Goal: Navigation & Orientation: Understand site structure

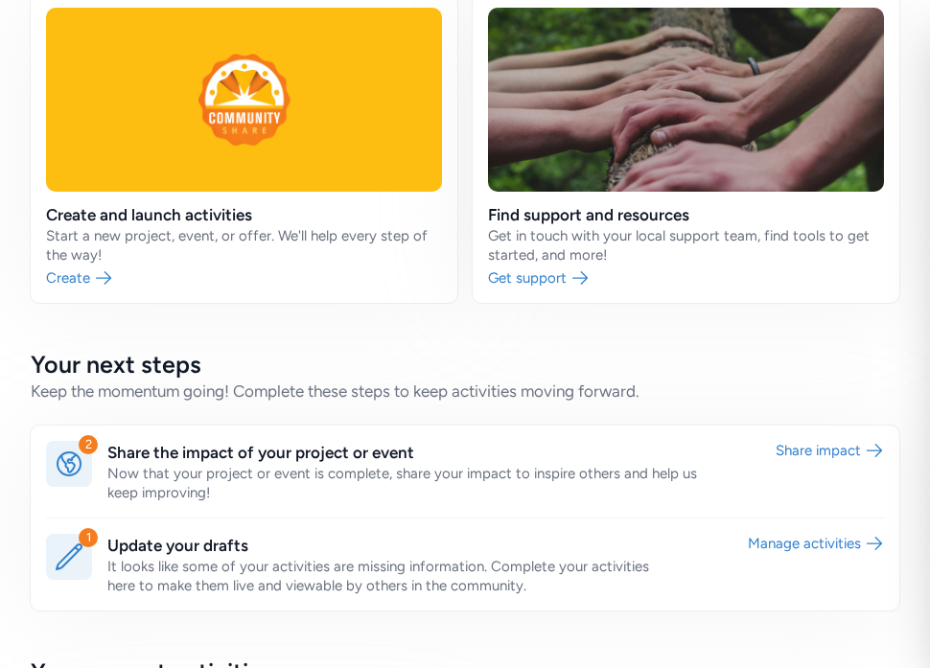
scroll to position [384, 0]
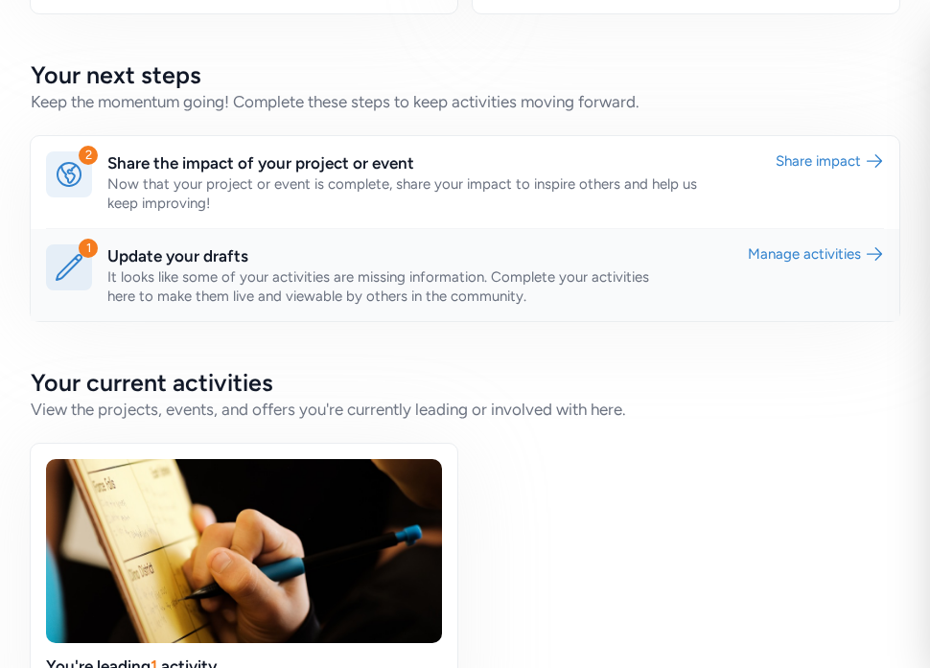
click at [432, 243] on link at bounding box center [465, 275] width 868 height 92
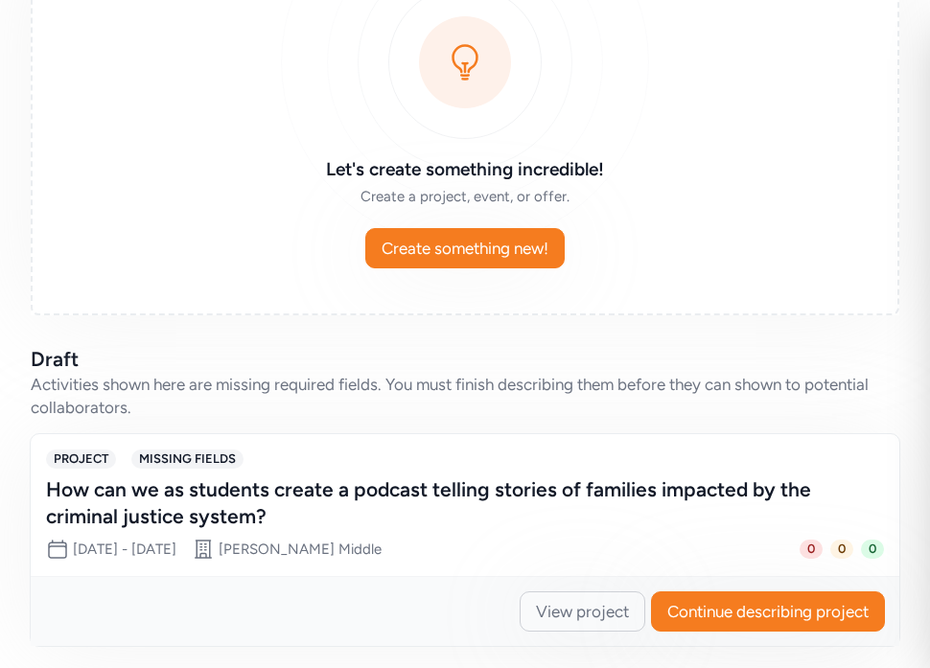
scroll to position [305, 0]
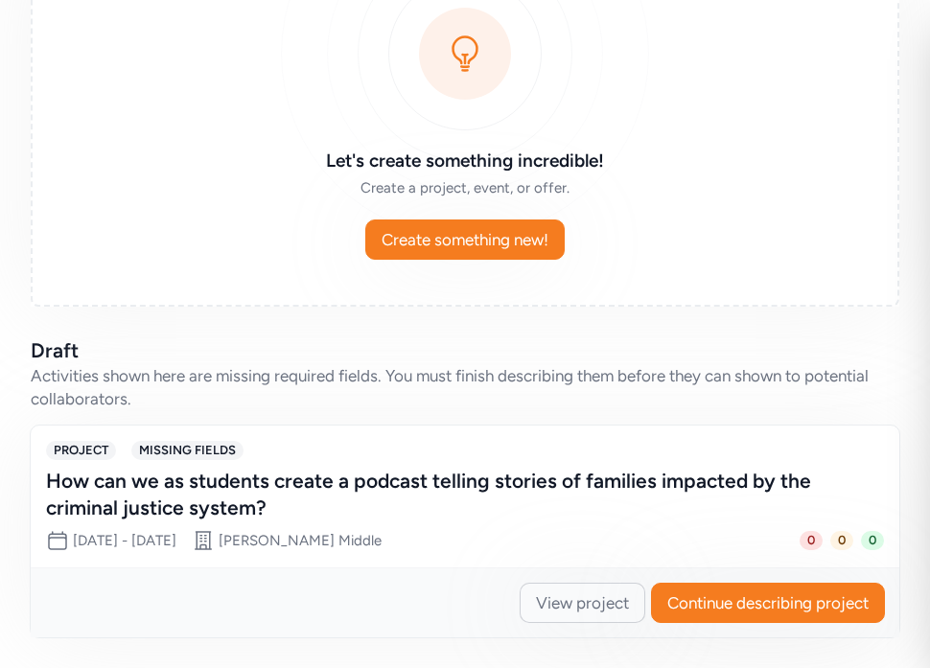
click at [558, 604] on span "View project" at bounding box center [582, 602] width 93 height 23
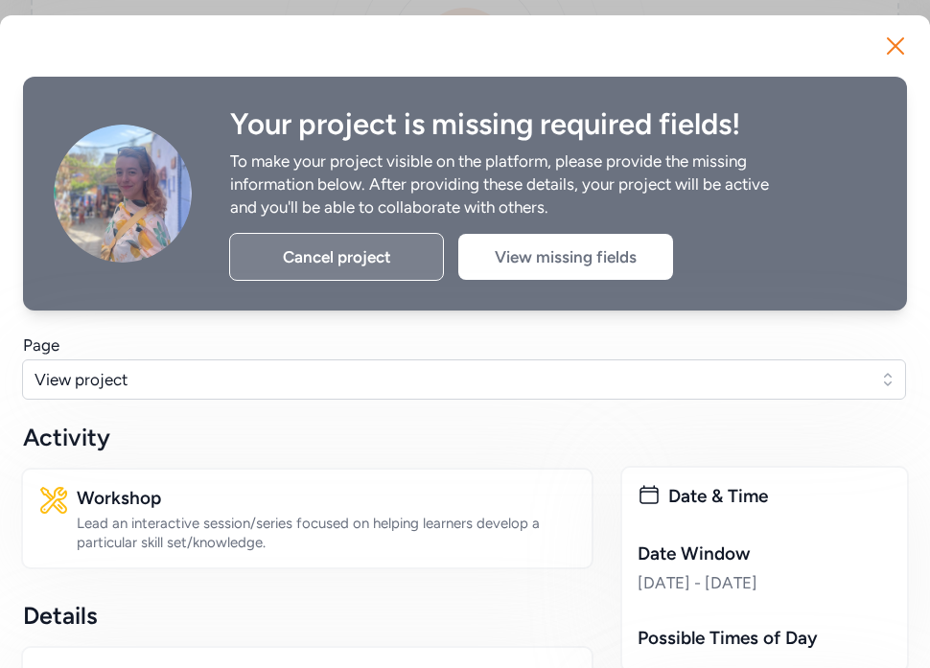
click at [337, 260] on div "Cancel project" at bounding box center [336, 257] width 215 height 48
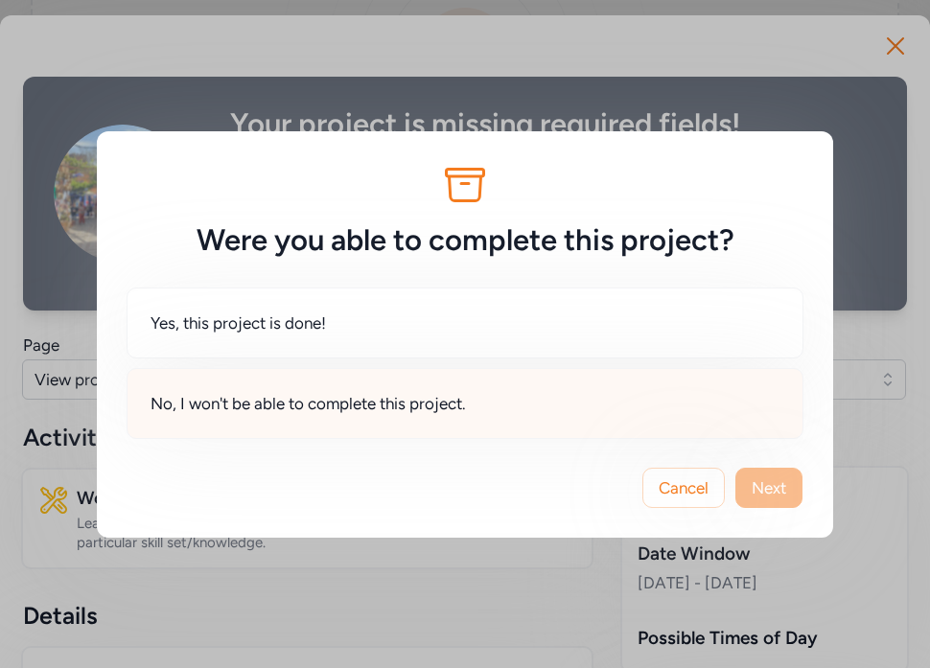
click at [629, 392] on div "No, I won't be able to complete this project." at bounding box center [464, 403] width 677 height 71
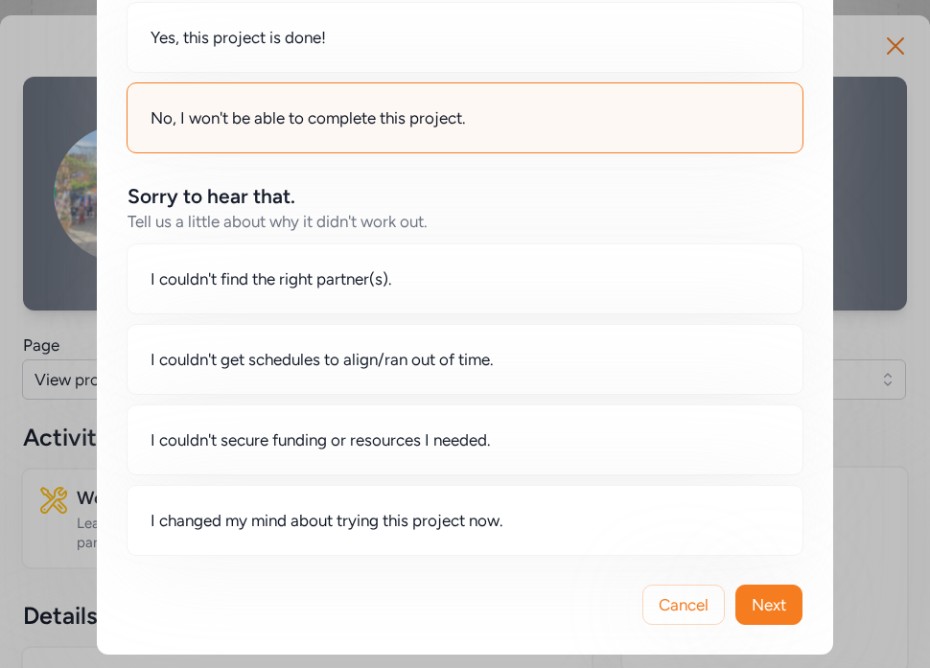
scroll to position [172, 0]
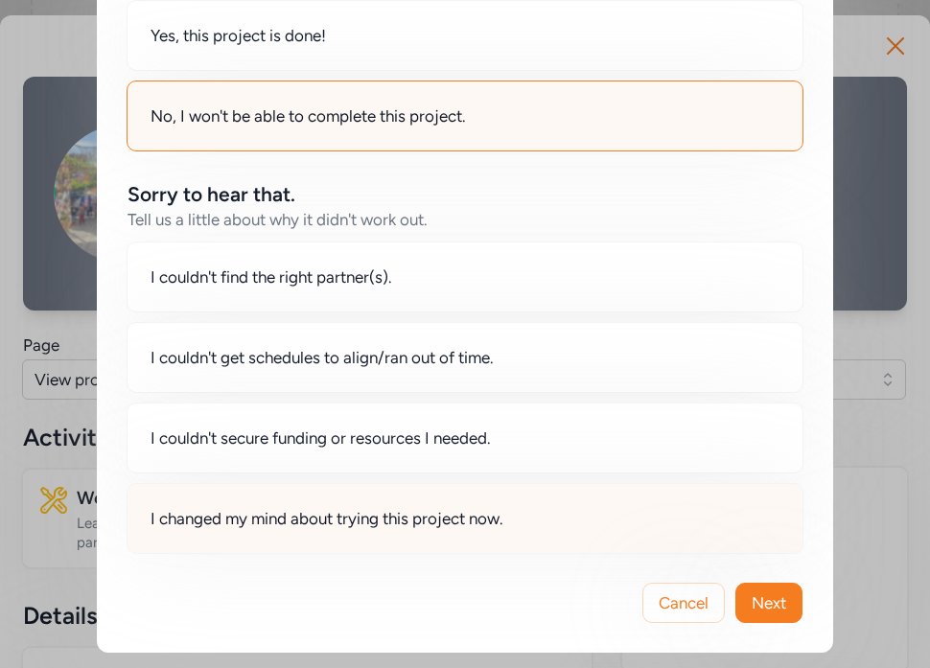
click at [611, 521] on div "I changed my mind about trying this project now." at bounding box center [464, 518] width 677 height 71
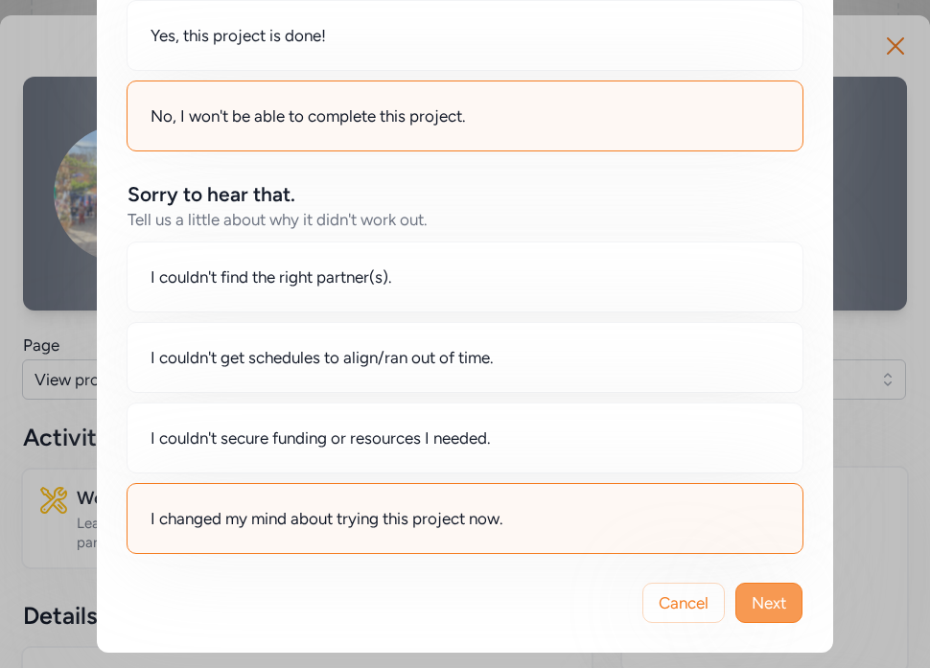
click at [778, 612] on span "Next" at bounding box center [768, 602] width 34 height 23
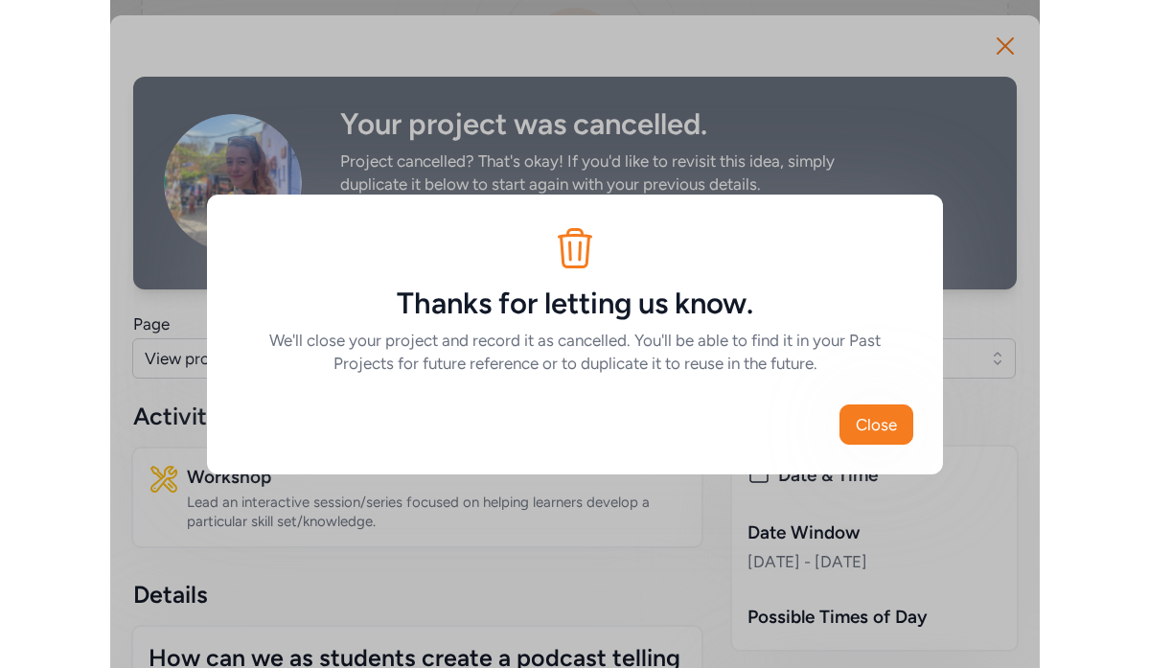
scroll to position [0, 0]
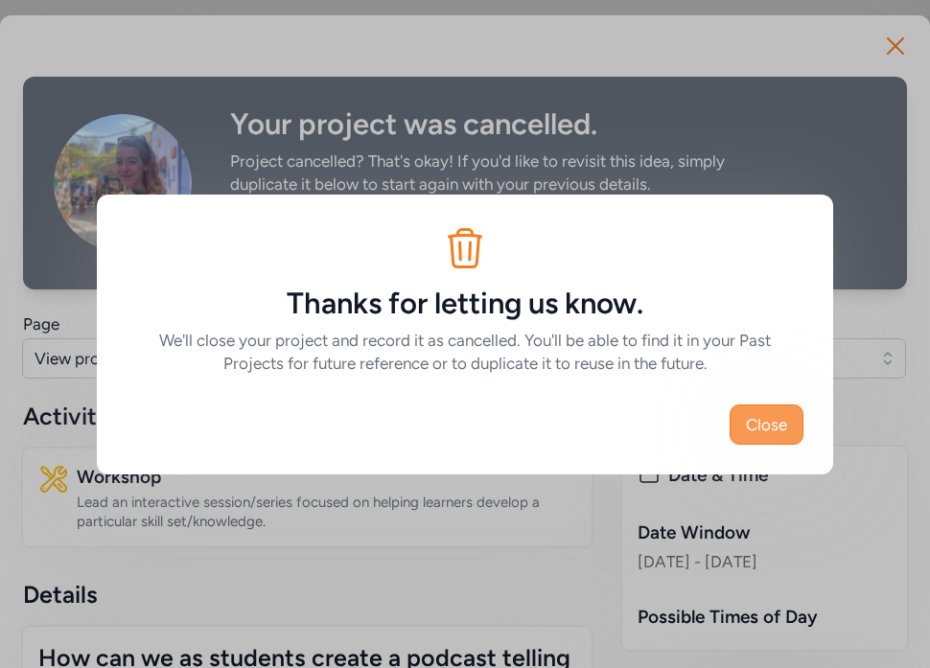
click at [767, 413] on span "Close" at bounding box center [766, 424] width 41 height 23
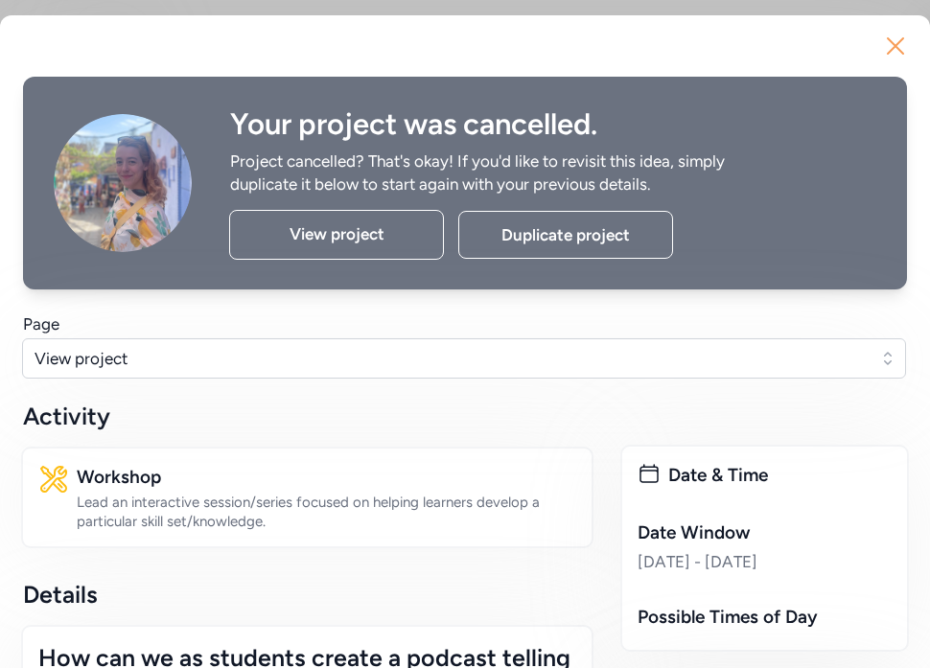
click at [893, 33] on icon "button" at bounding box center [895, 46] width 31 height 31
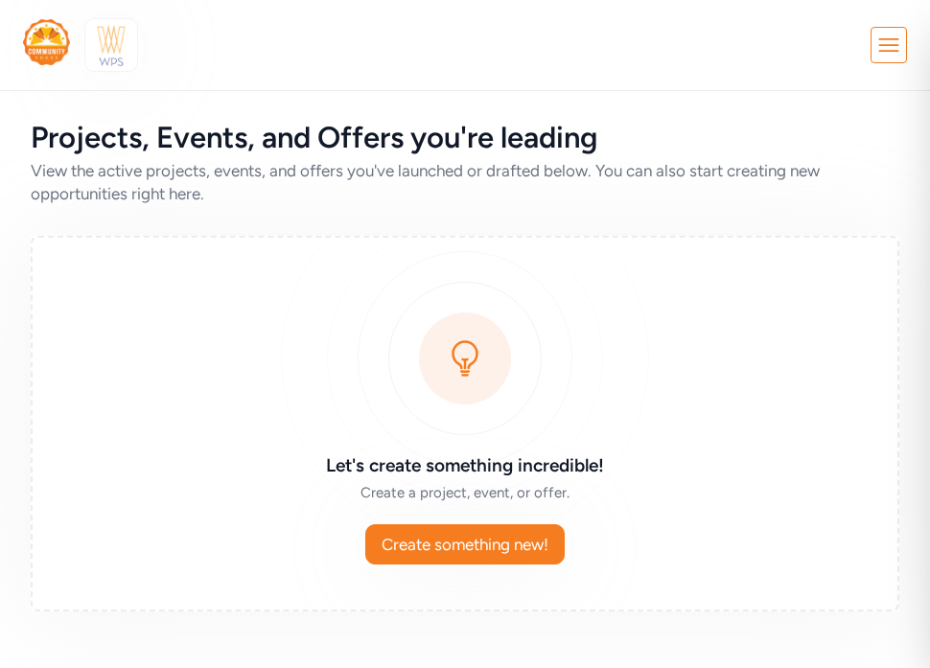
click at [116, 42] on img at bounding box center [111, 45] width 42 height 42
click at [46, 43] on img at bounding box center [46, 42] width 47 height 46
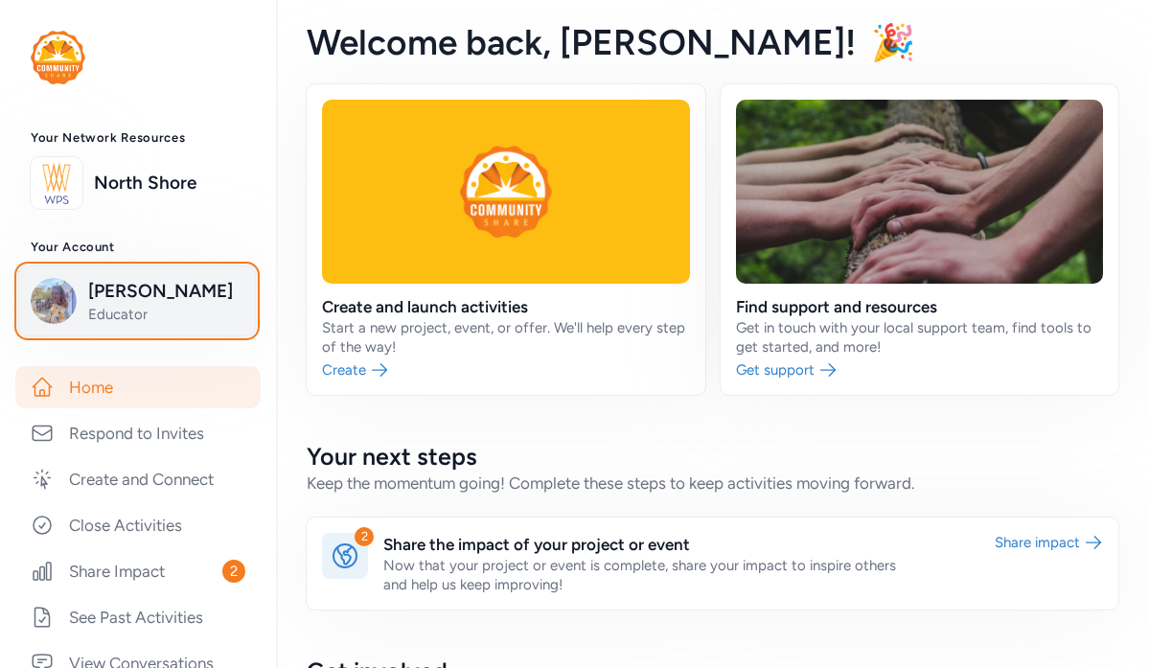
click at [172, 292] on span "[PERSON_NAME]" at bounding box center [165, 291] width 155 height 27
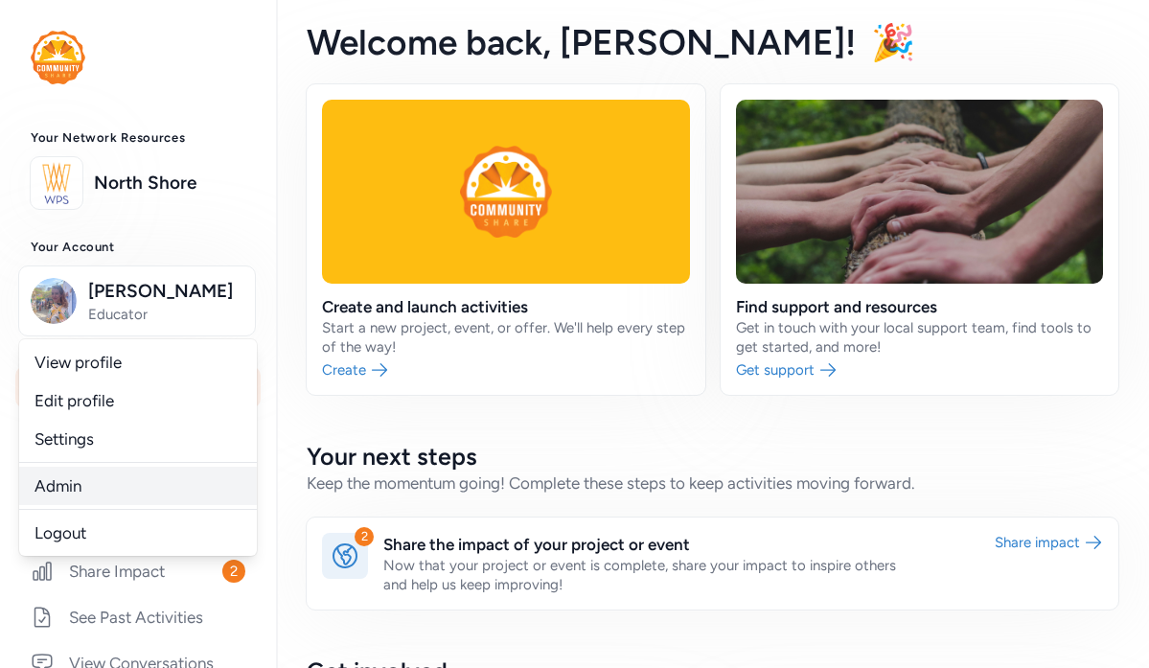
click at [156, 486] on link "Admin" at bounding box center [138, 486] width 238 height 38
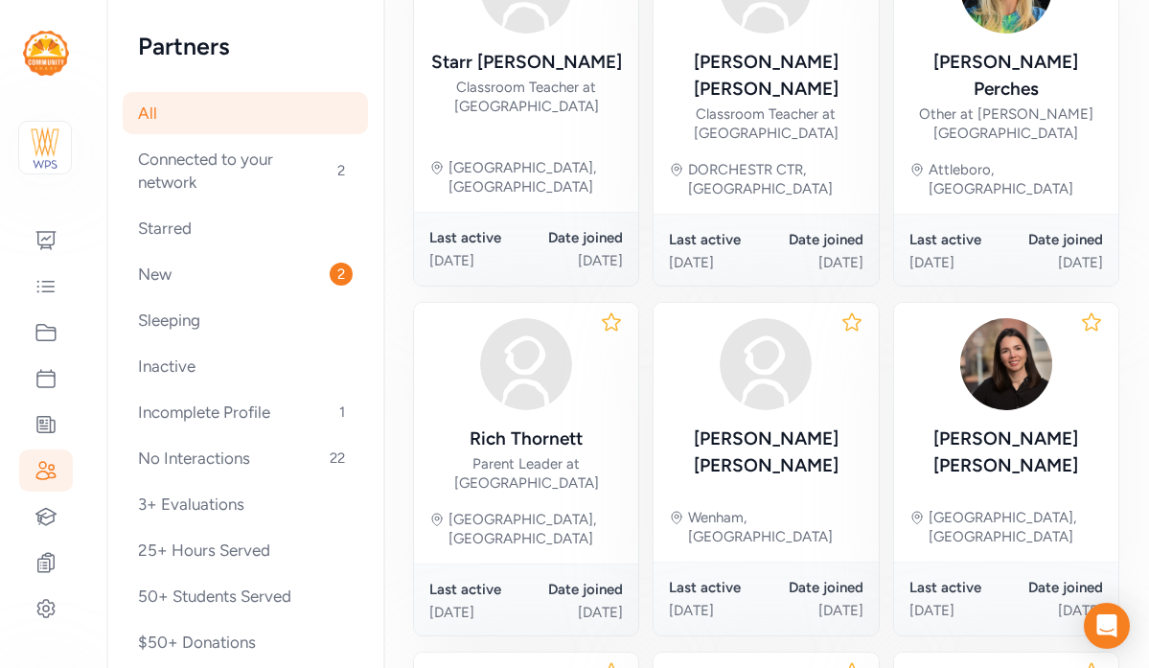
scroll to position [505, 0]
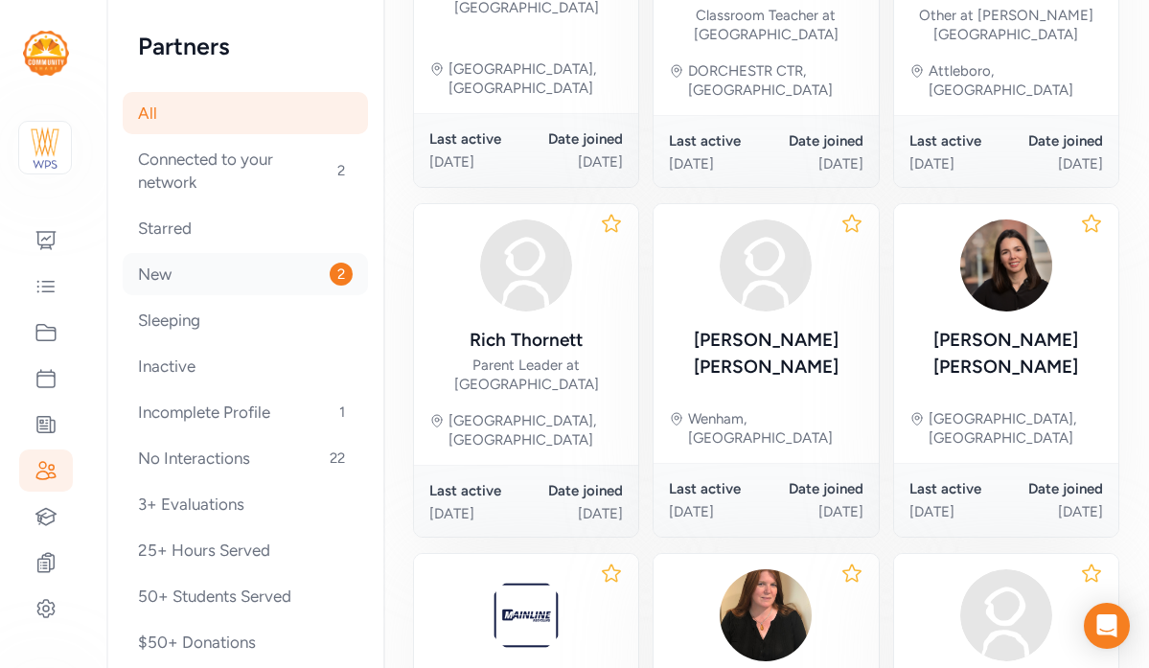
click at [241, 274] on div "New 2" at bounding box center [245, 274] width 245 height 42
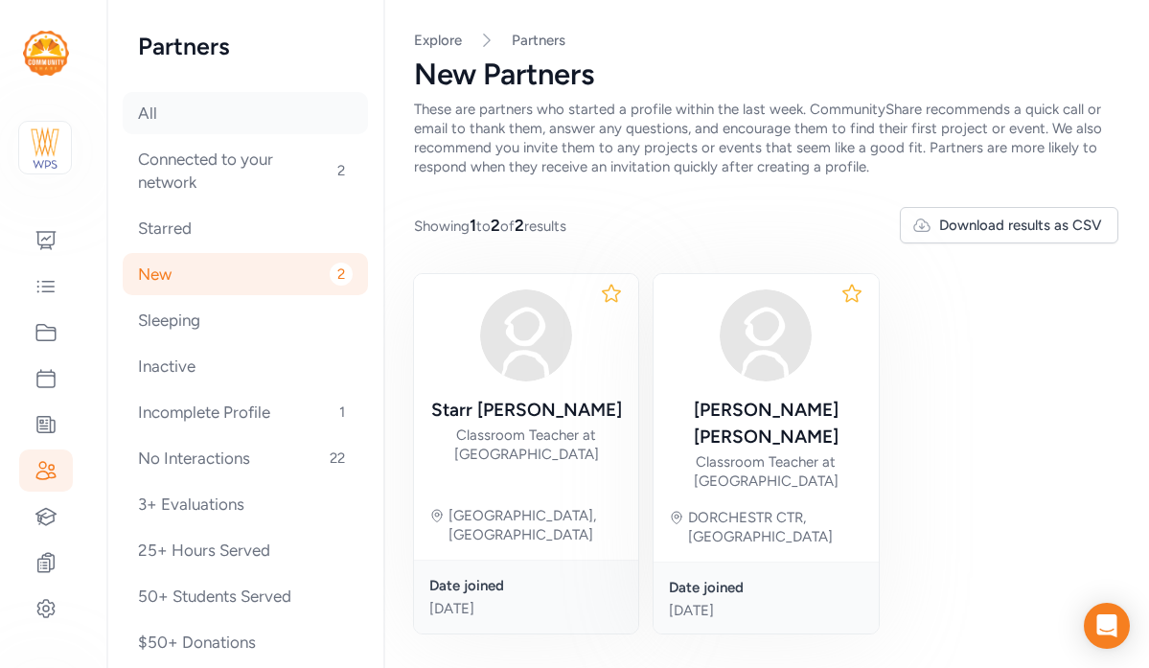
click at [167, 112] on div "All" at bounding box center [245, 113] width 245 height 42
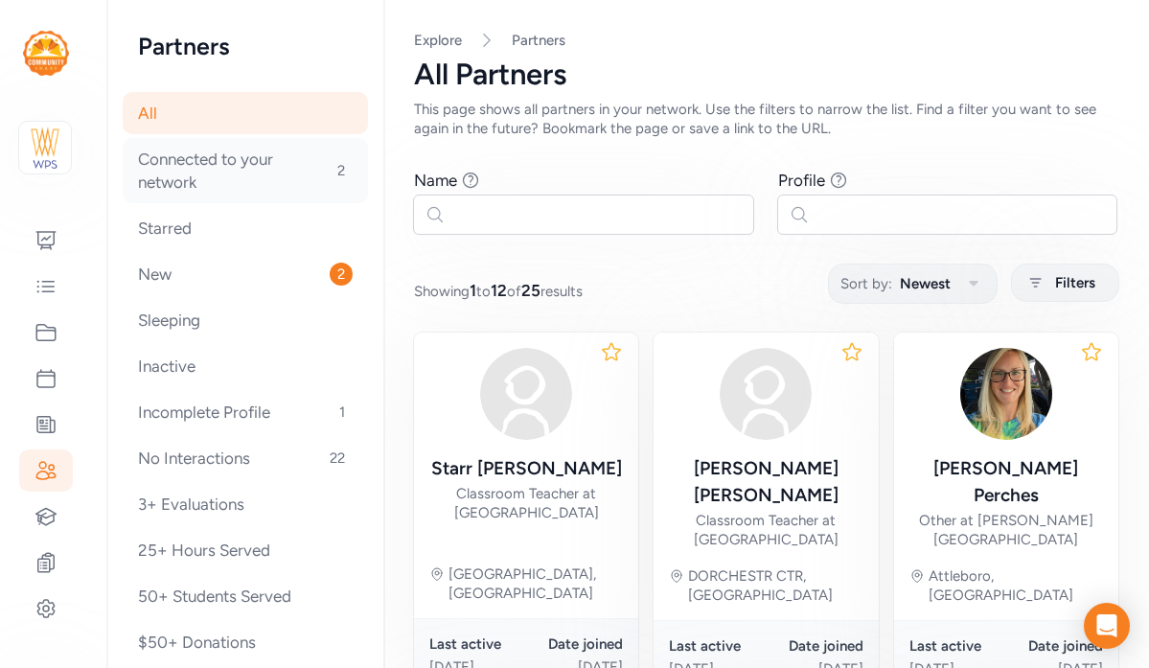
click at [178, 150] on div "Connected to your network 2" at bounding box center [245, 170] width 245 height 65
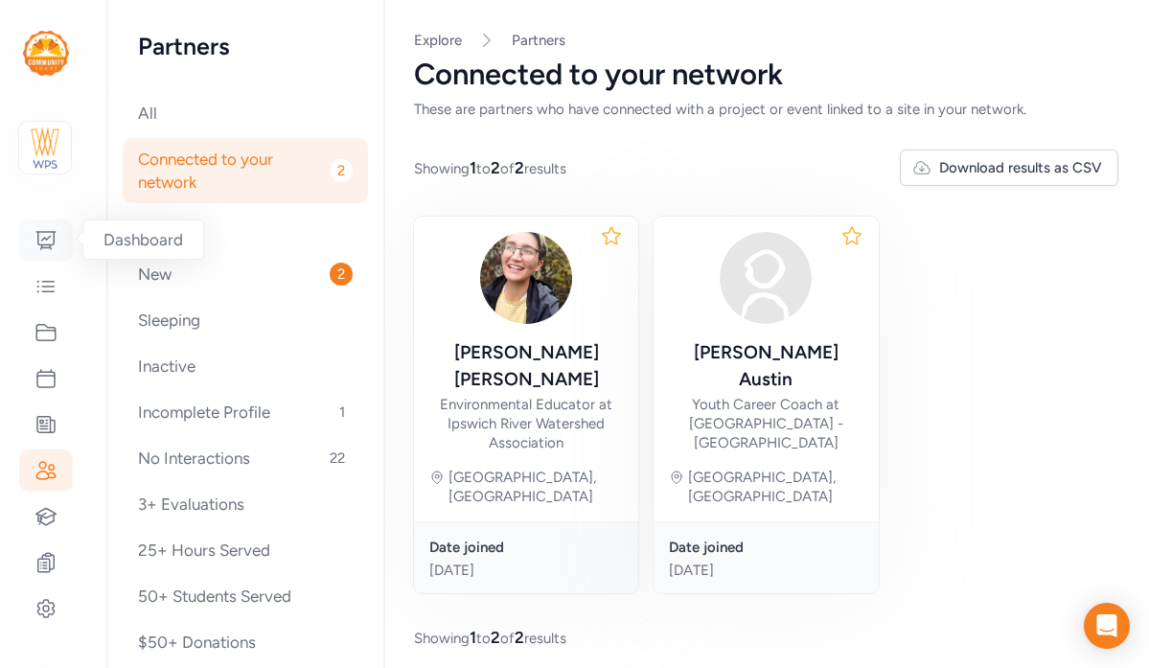
click at [43, 226] on div at bounding box center [46, 240] width 54 height 42
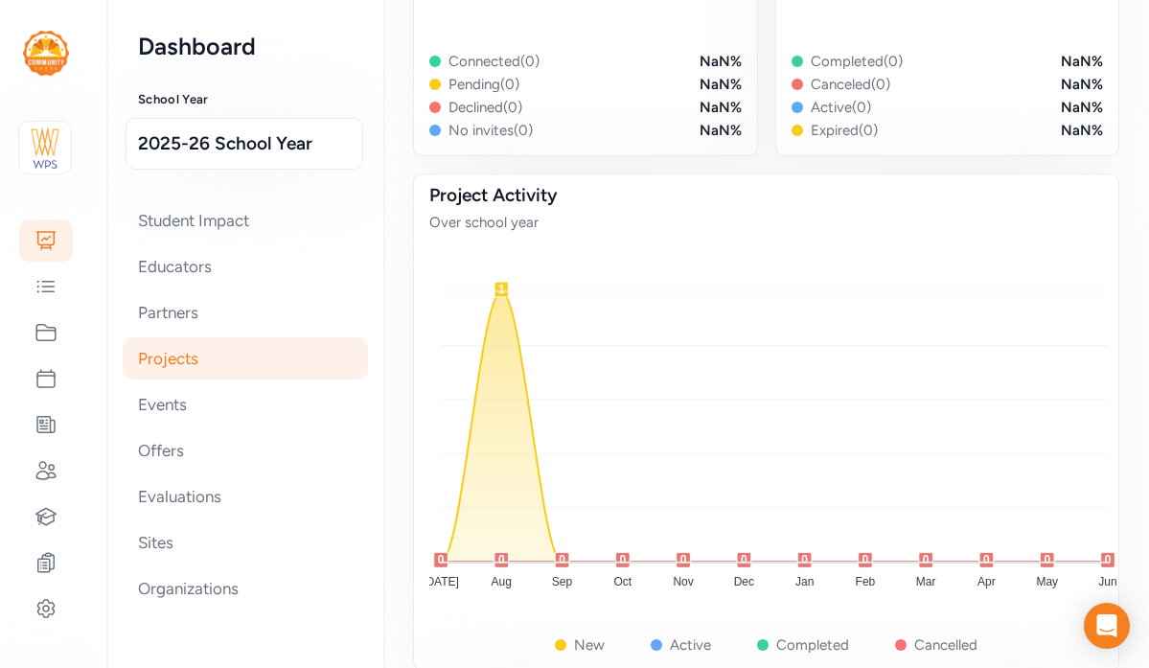
scroll to position [414, 0]
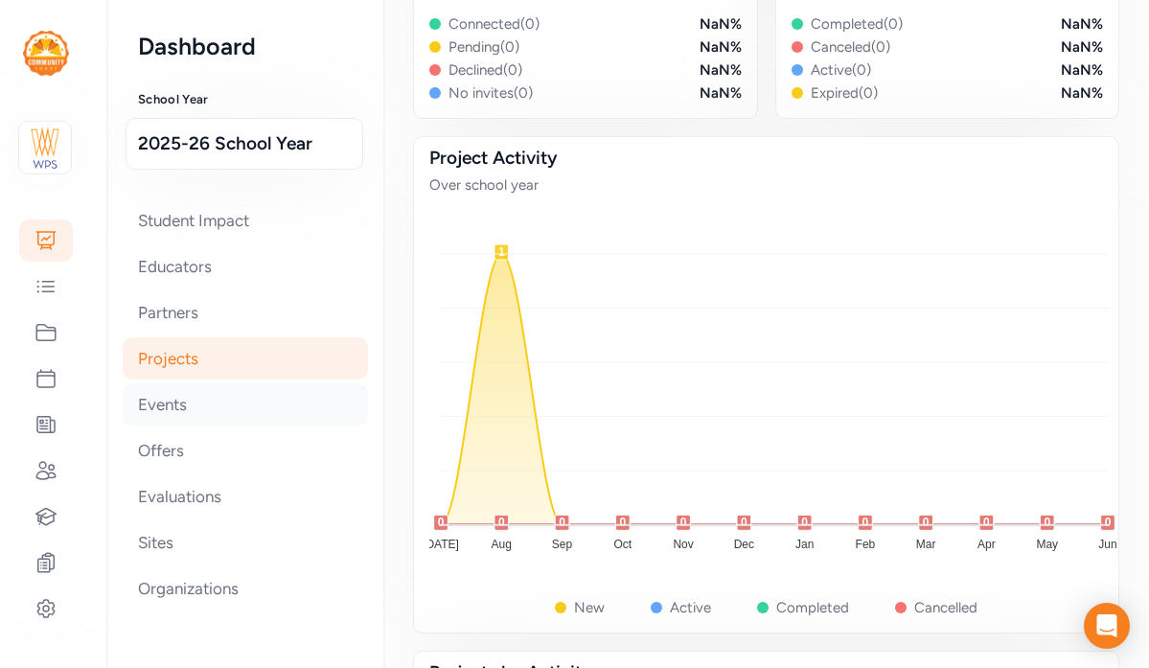
click at [227, 401] on div "Events" at bounding box center [245, 404] width 245 height 42
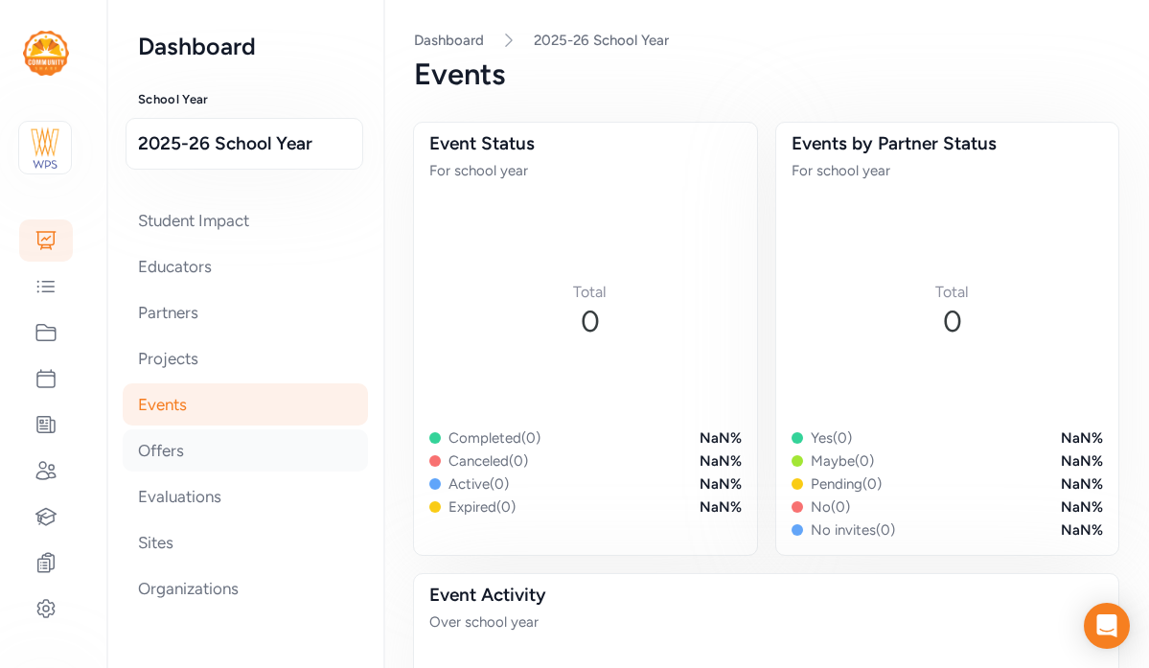
click at [217, 462] on div "Offers" at bounding box center [245, 450] width 245 height 42
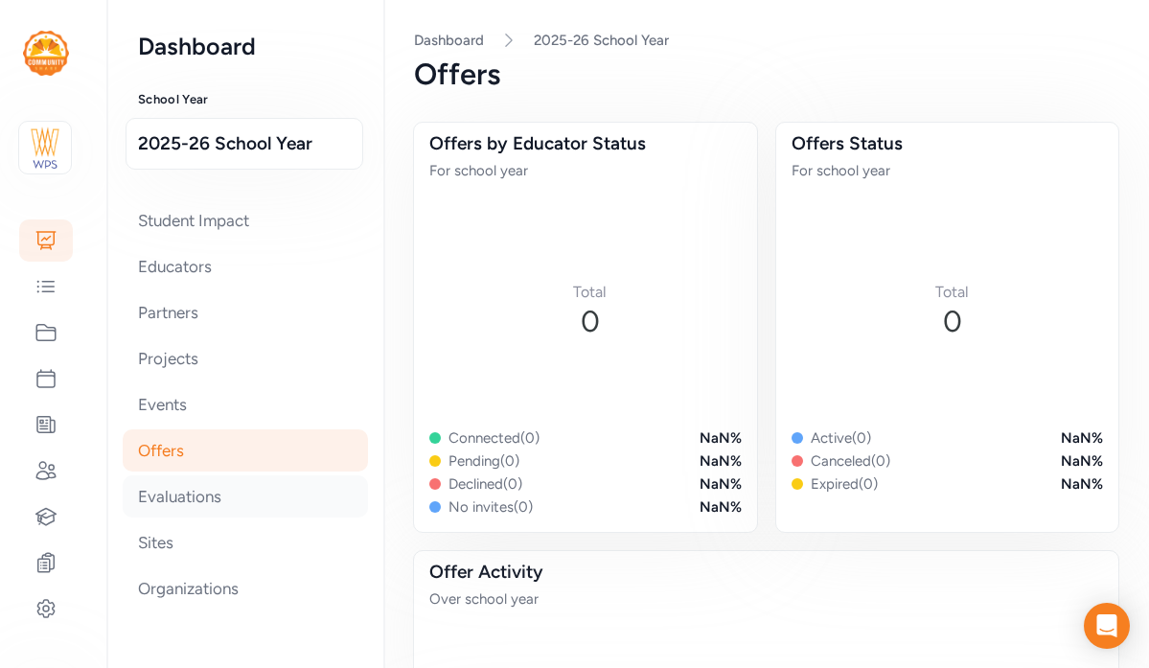
click at [216, 495] on div "Evaluations" at bounding box center [245, 496] width 245 height 42
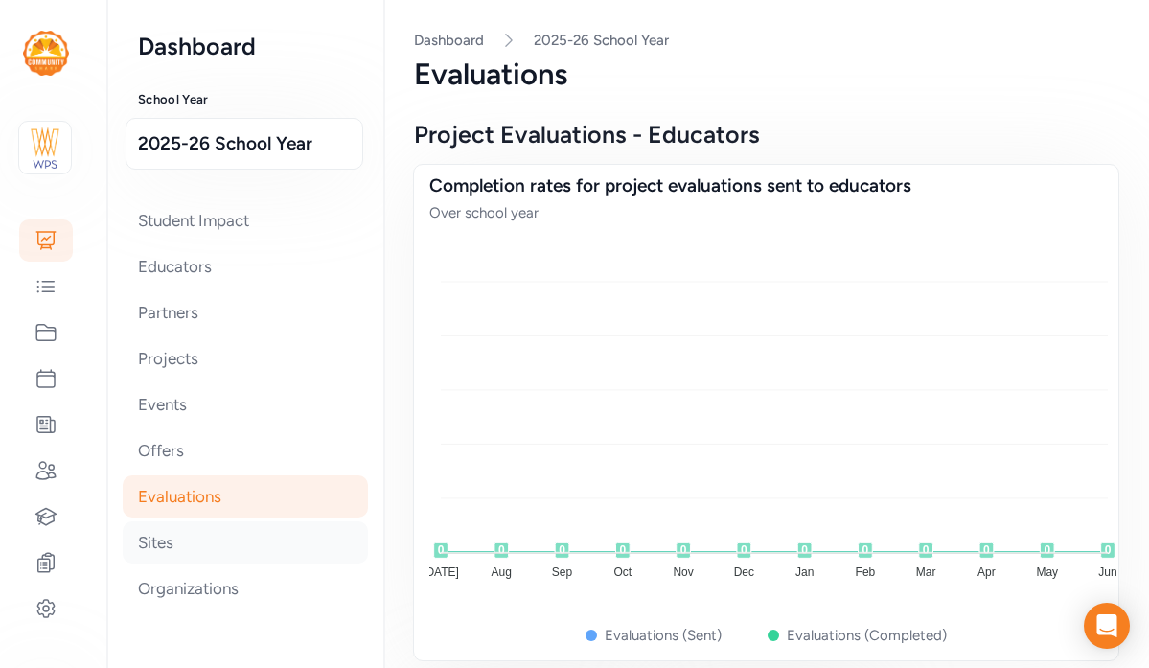
click at [214, 541] on div "Sites" at bounding box center [245, 542] width 245 height 42
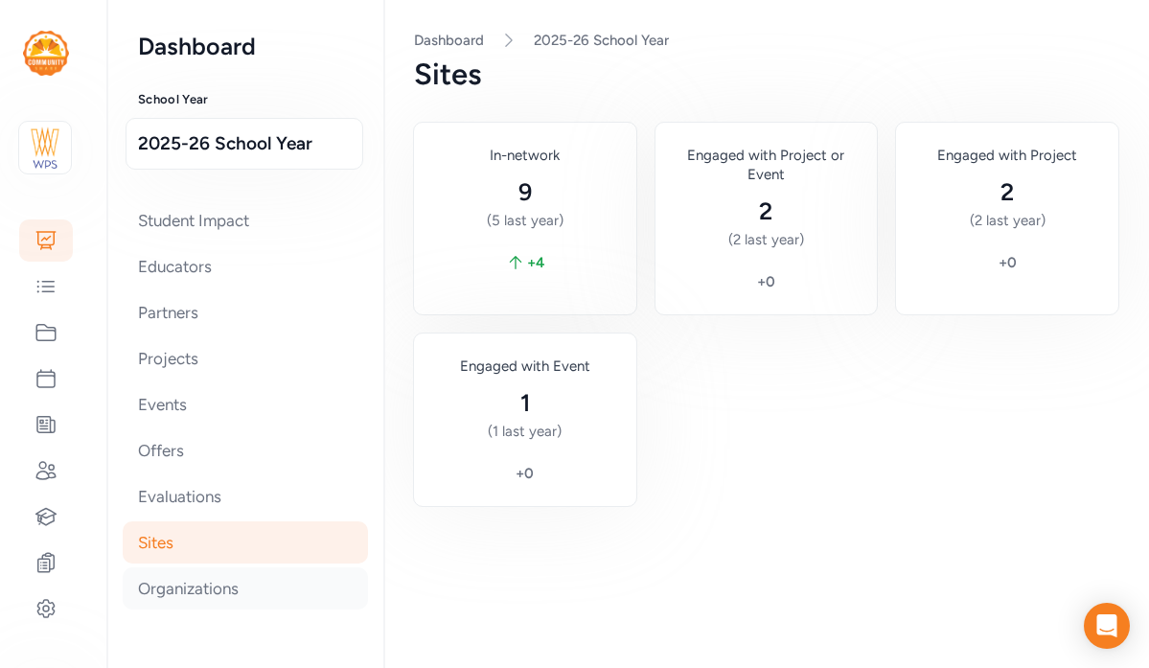
click at [205, 586] on div "Organizations" at bounding box center [245, 588] width 245 height 42
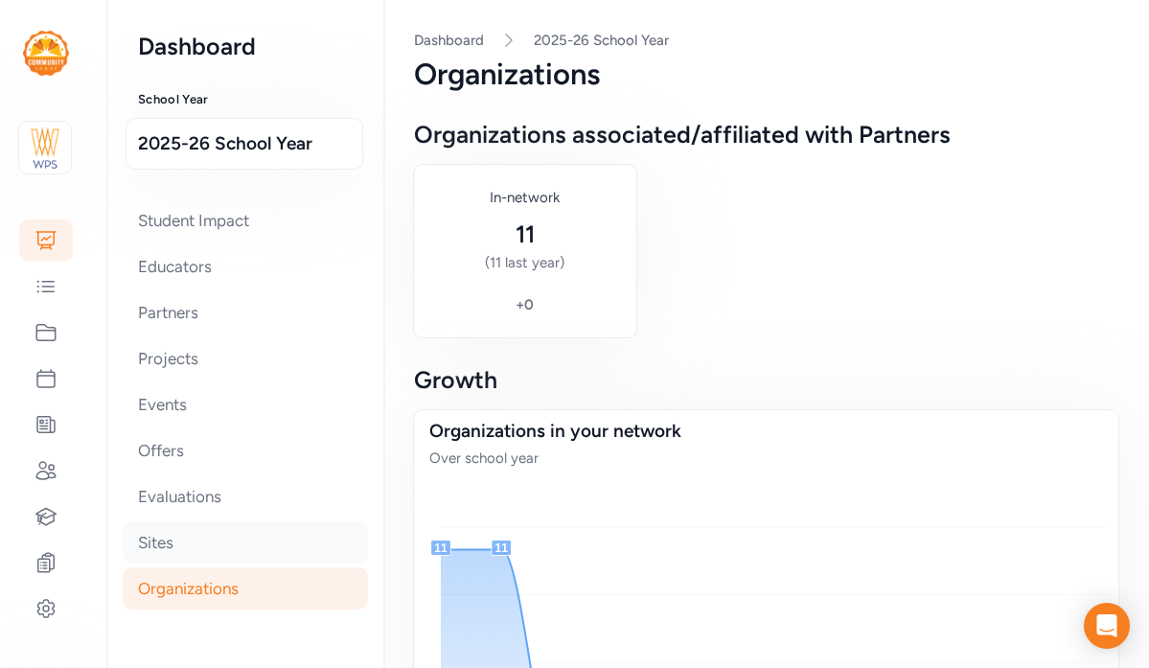
click at [172, 556] on div "Sites" at bounding box center [245, 542] width 245 height 42
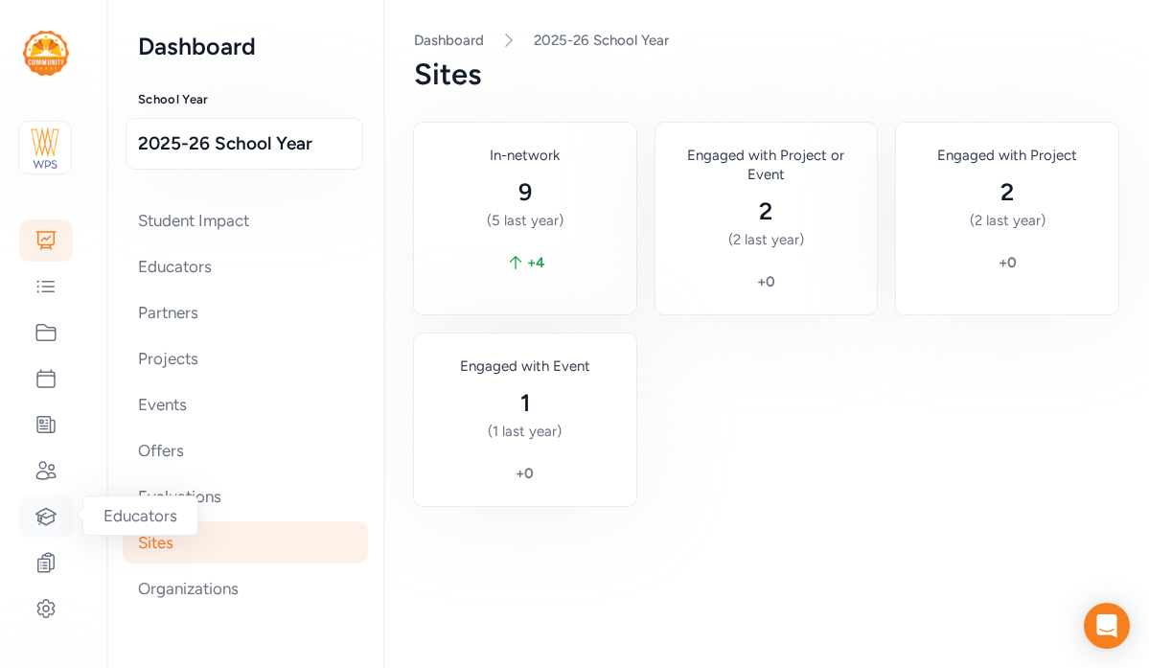
click at [45, 515] on icon at bounding box center [45, 516] width 23 height 23
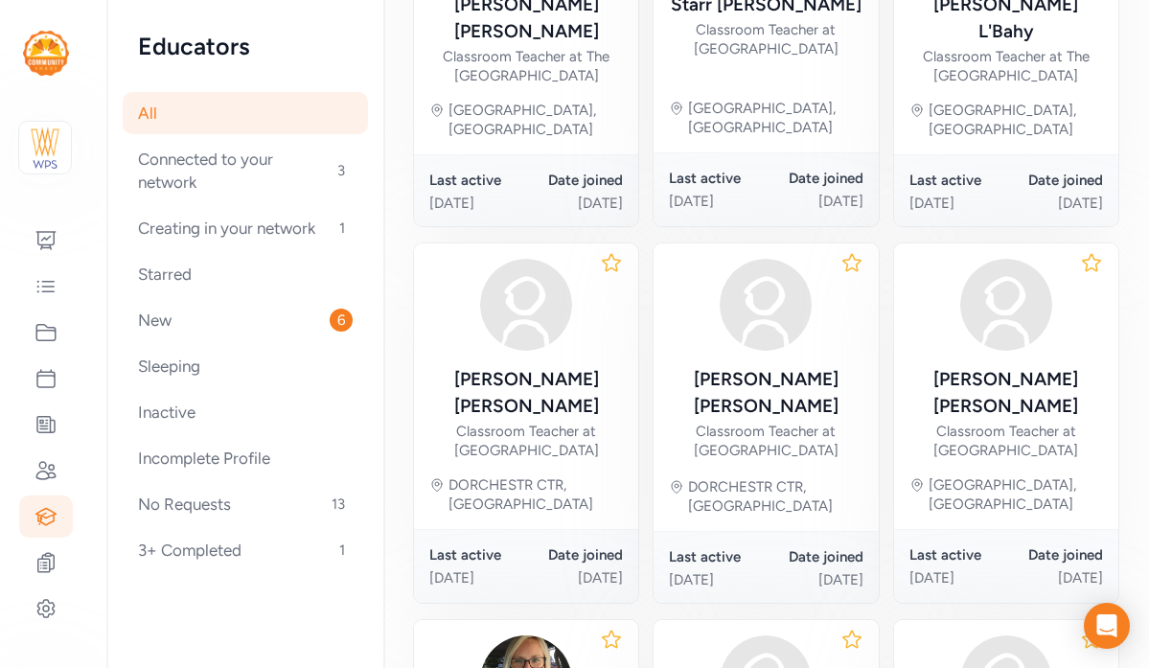
scroll to position [515, 0]
